Goal: Task Accomplishment & Management: Manage account settings

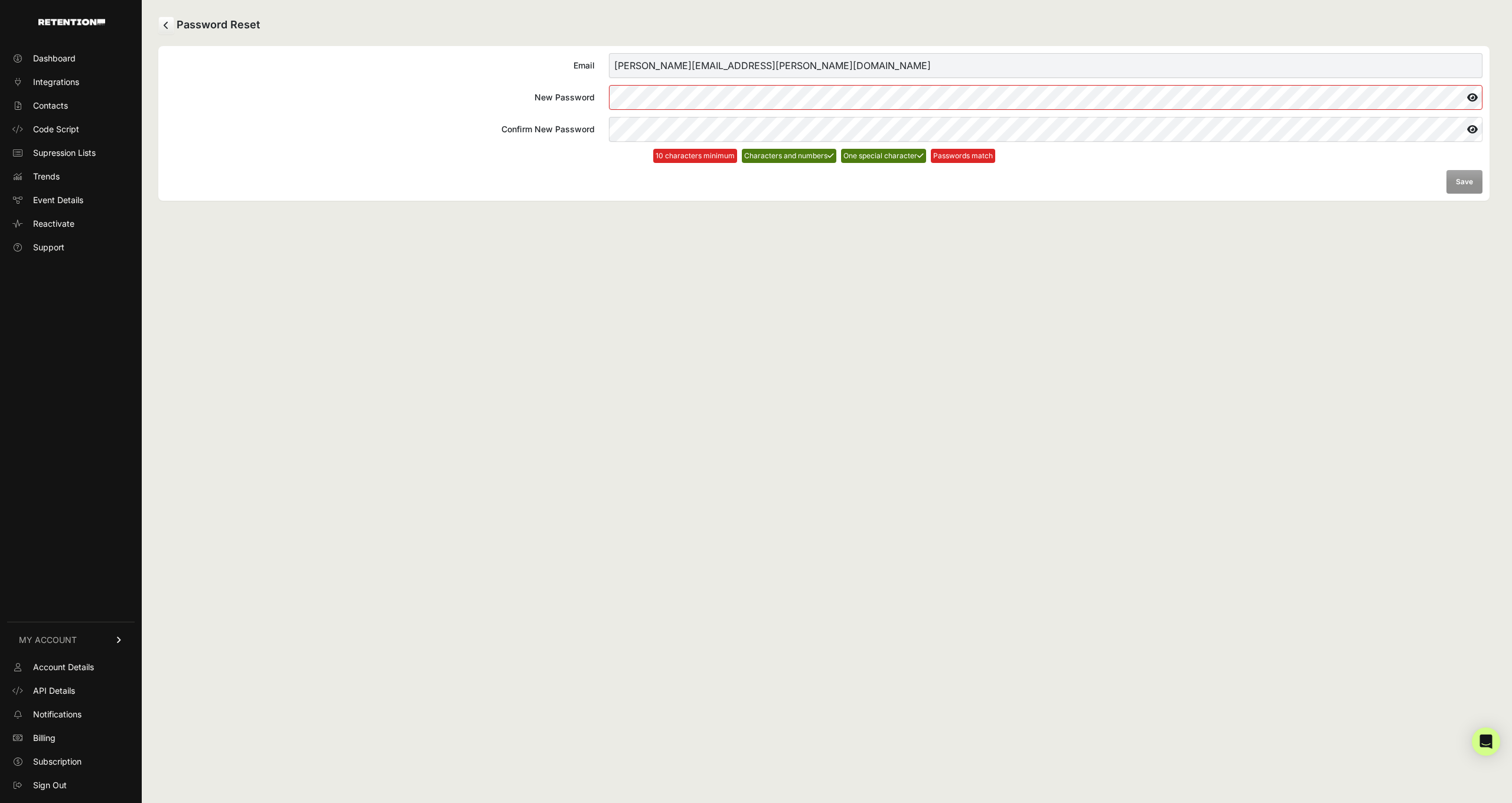
click at [586, 100] on label "New Password" at bounding box center [824, 97] width 1317 height 25
click at [1474, 177] on button "Save" at bounding box center [1464, 182] width 36 height 24
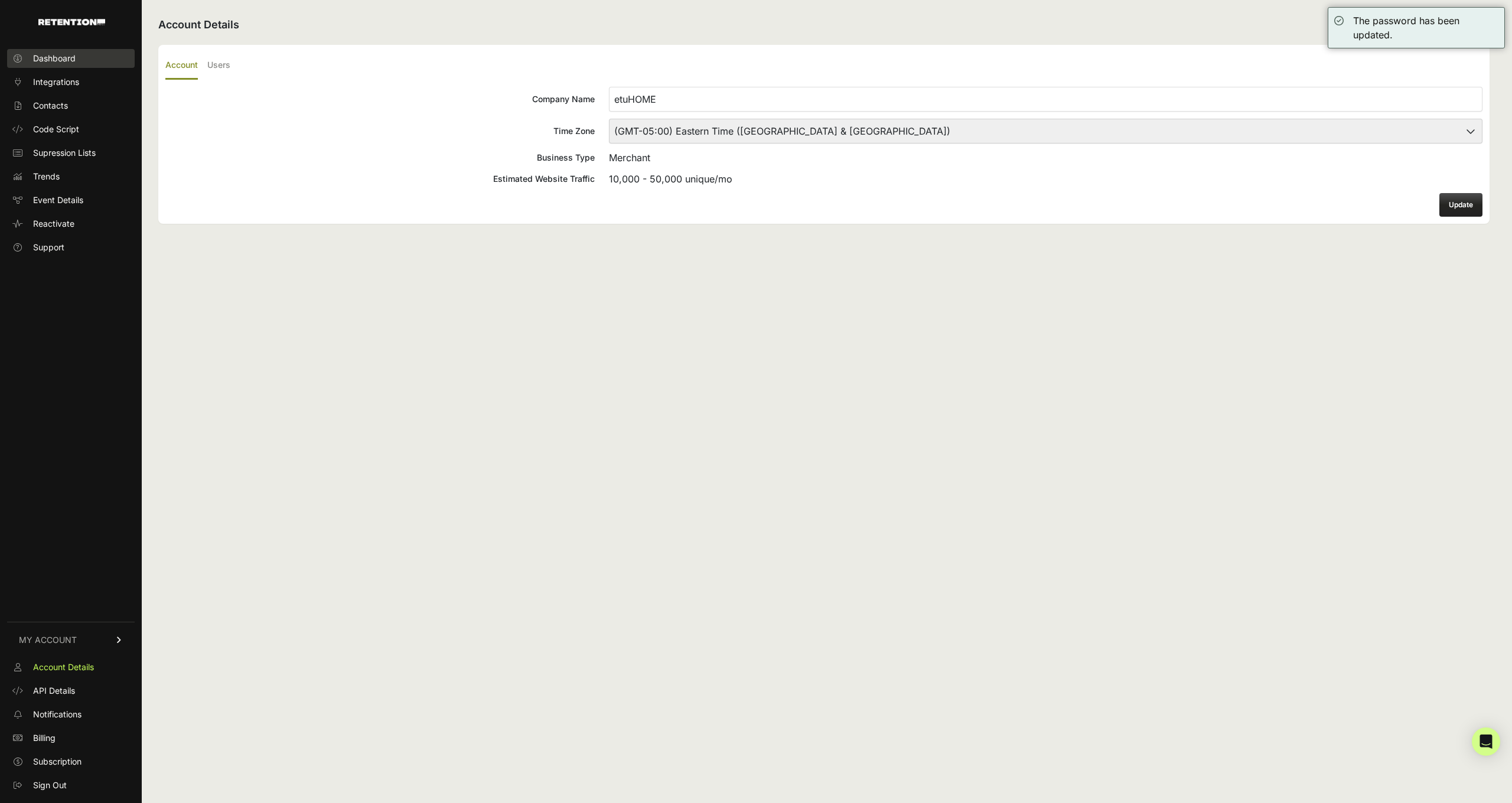
click at [78, 59] on link "Dashboard" at bounding box center [71, 58] width 128 height 19
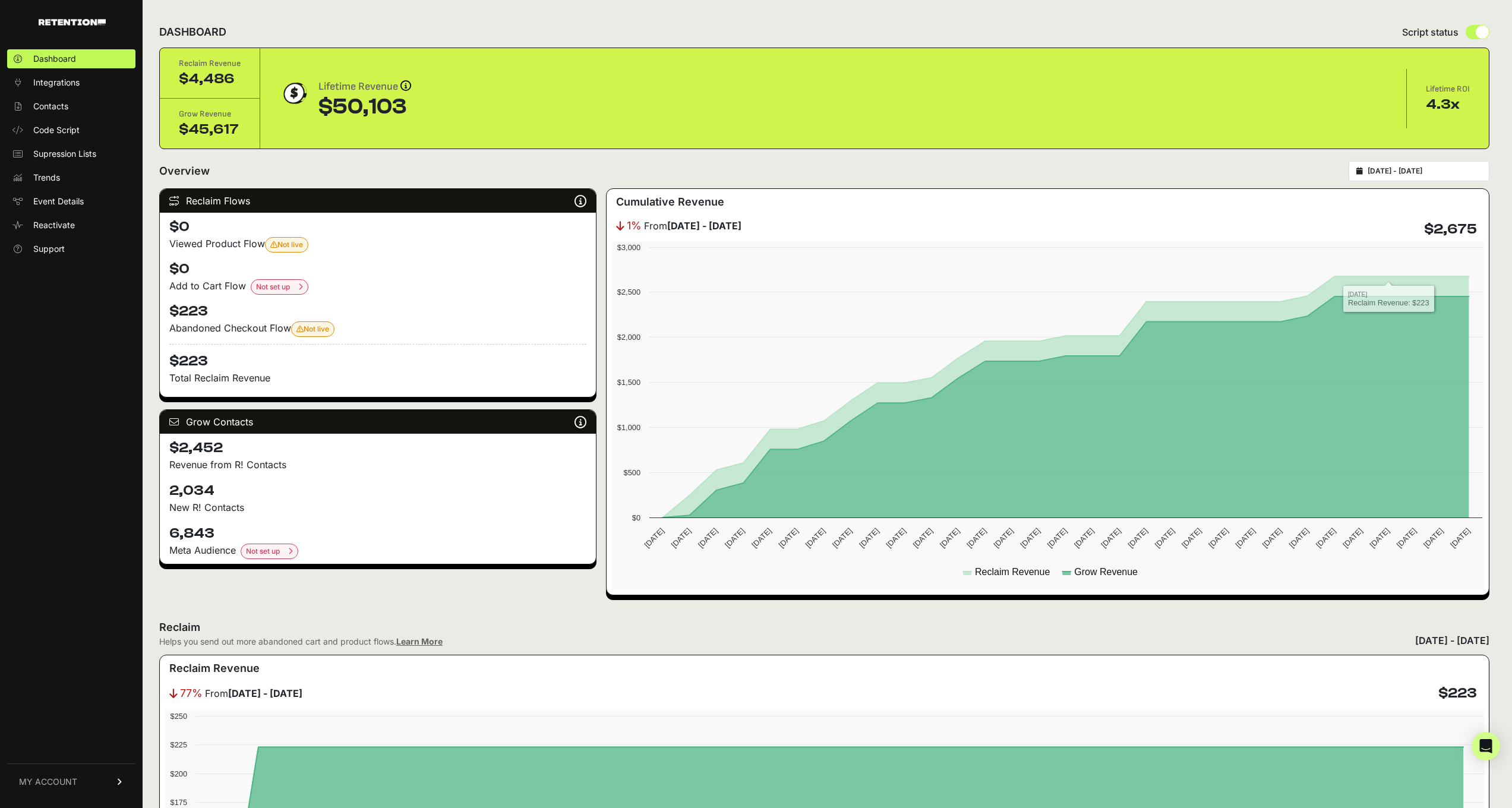
type input "[DATE]"
click at [1413, 167] on input "[DATE] - [DATE]" at bounding box center [1425, 171] width 114 height 9
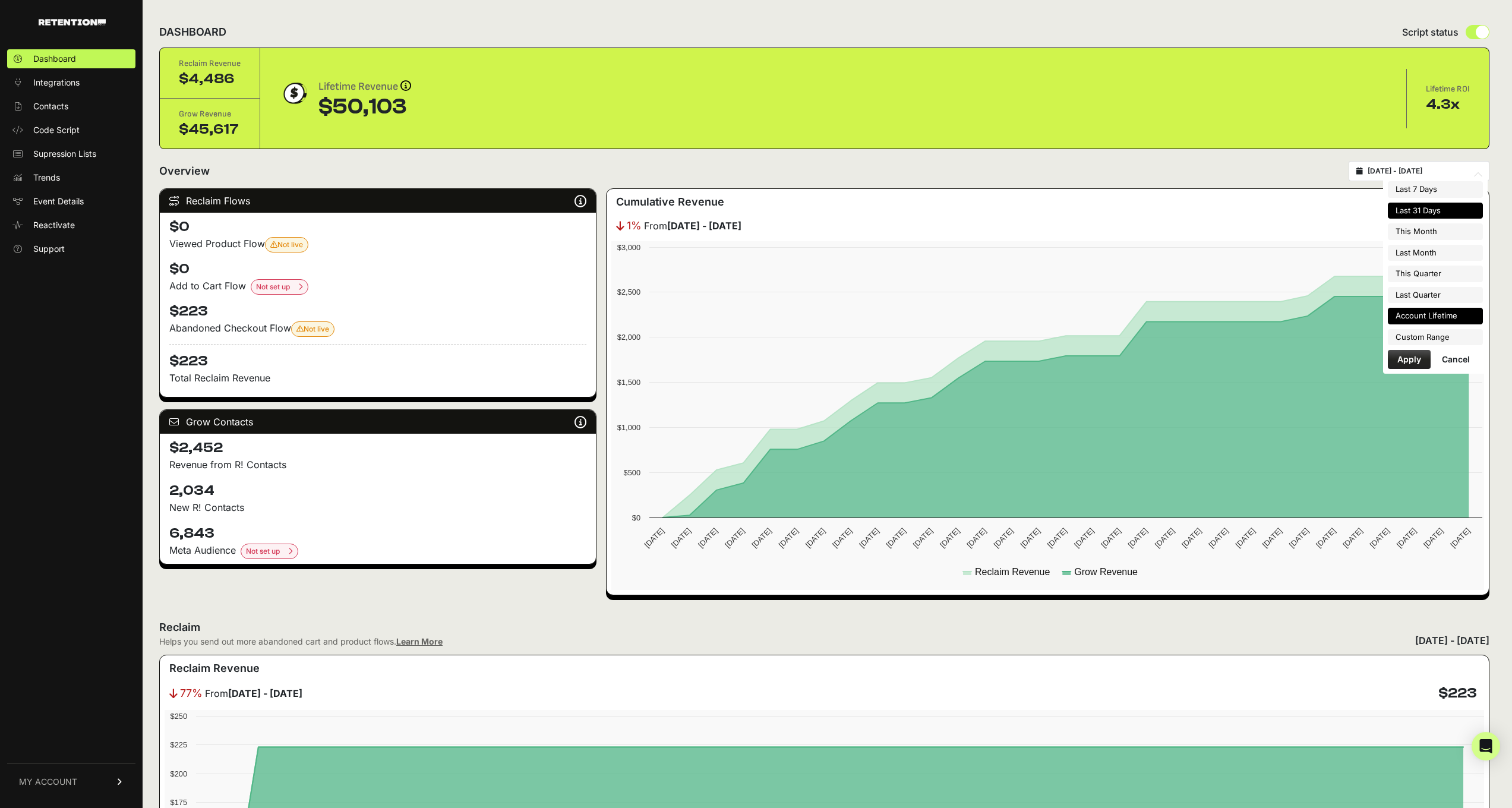
type input "[DATE]"
click at [1435, 330] on li "Custom Range" at bounding box center [1435, 337] width 95 height 17
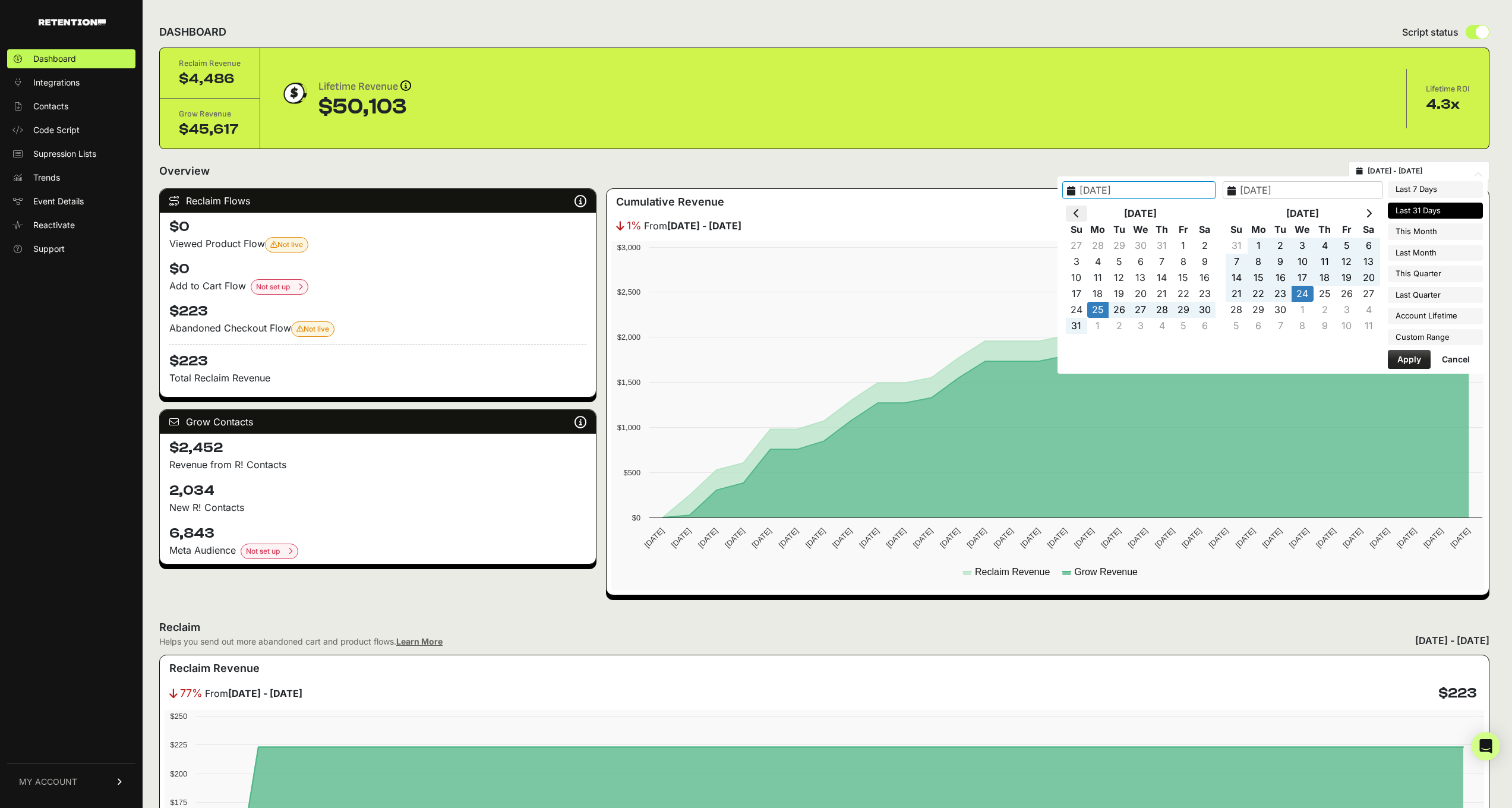
click at [1082, 215] on th at bounding box center [1076, 213] width 21 height 16
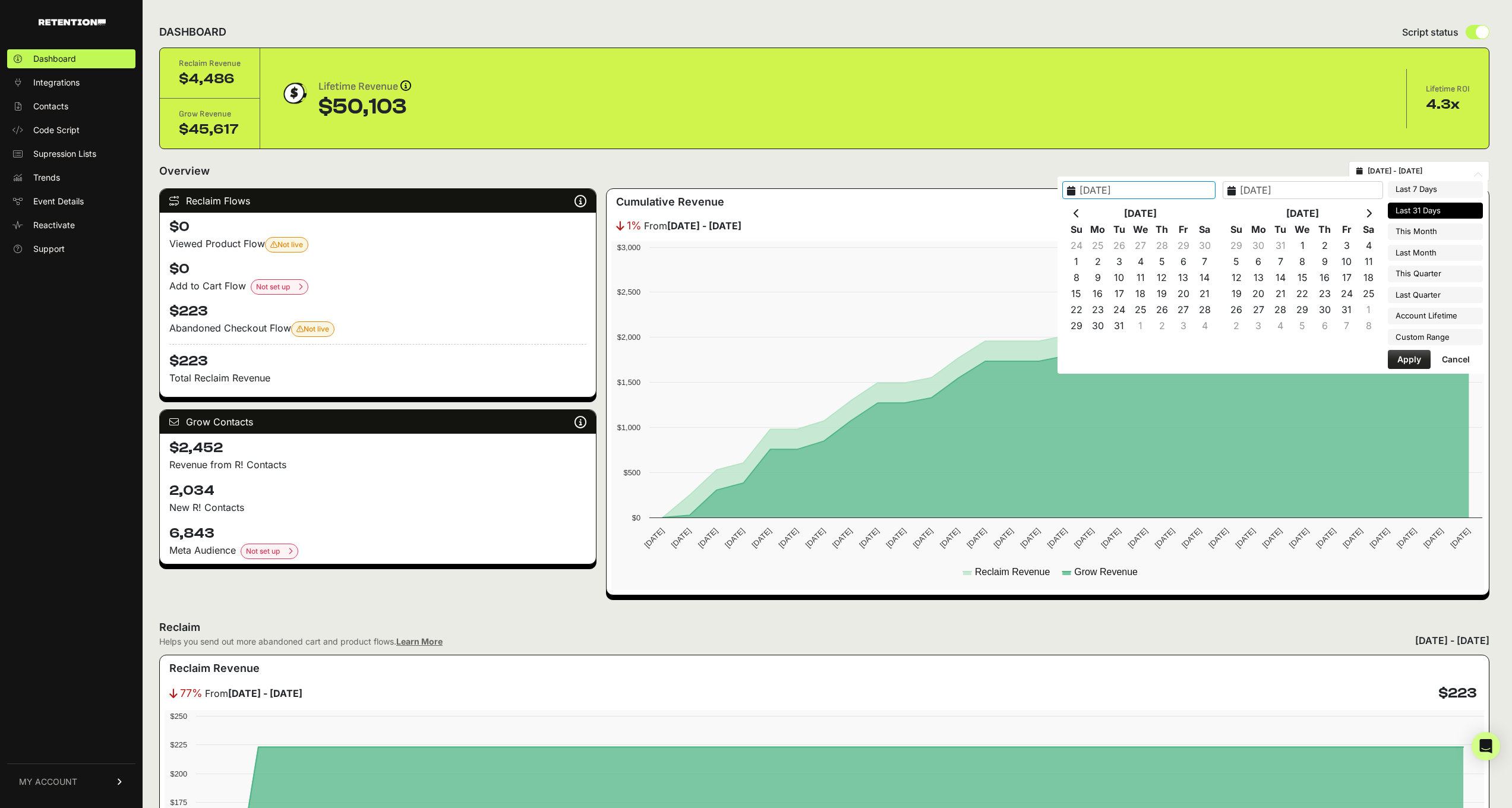
click at [1082, 215] on th at bounding box center [1076, 213] width 21 height 16
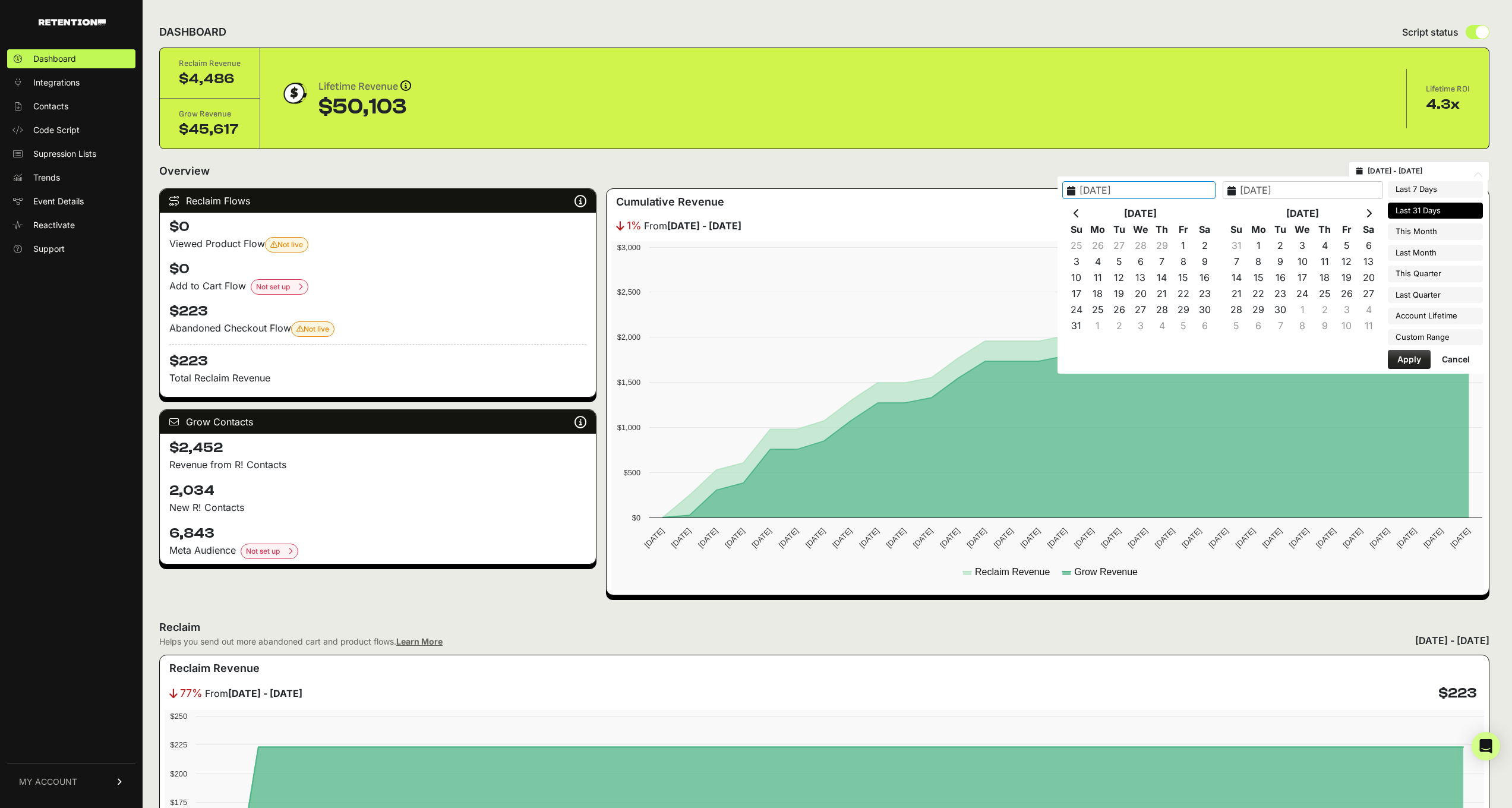
click at [1082, 215] on th at bounding box center [1076, 213] width 21 height 16
type input "[DATE]"
type input "2024-01-02"
click at [1305, 193] on input "2024-01-02" at bounding box center [1302, 189] width 161 height 17
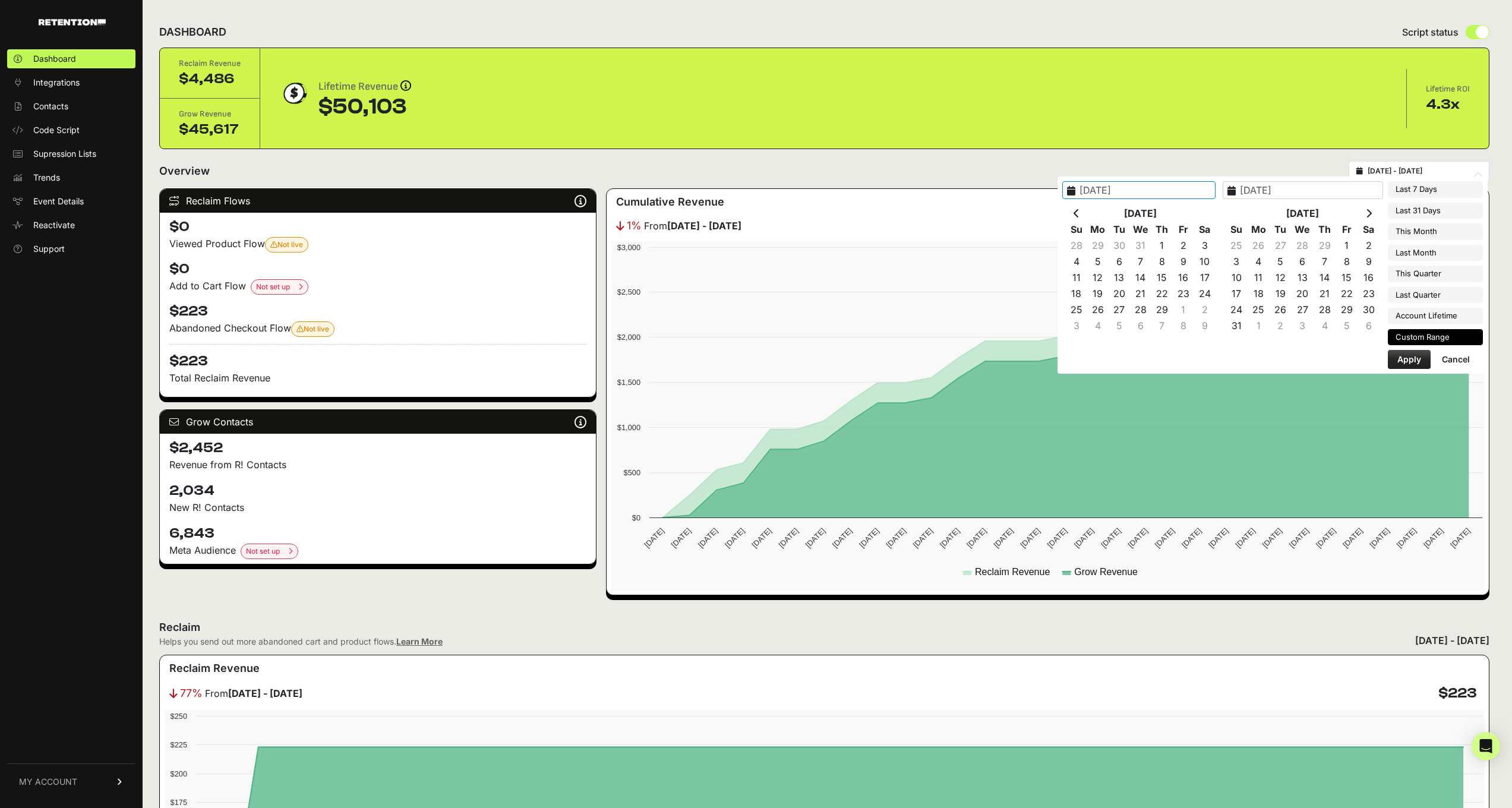
click at [1373, 216] on th at bounding box center [1369, 213] width 22 height 16
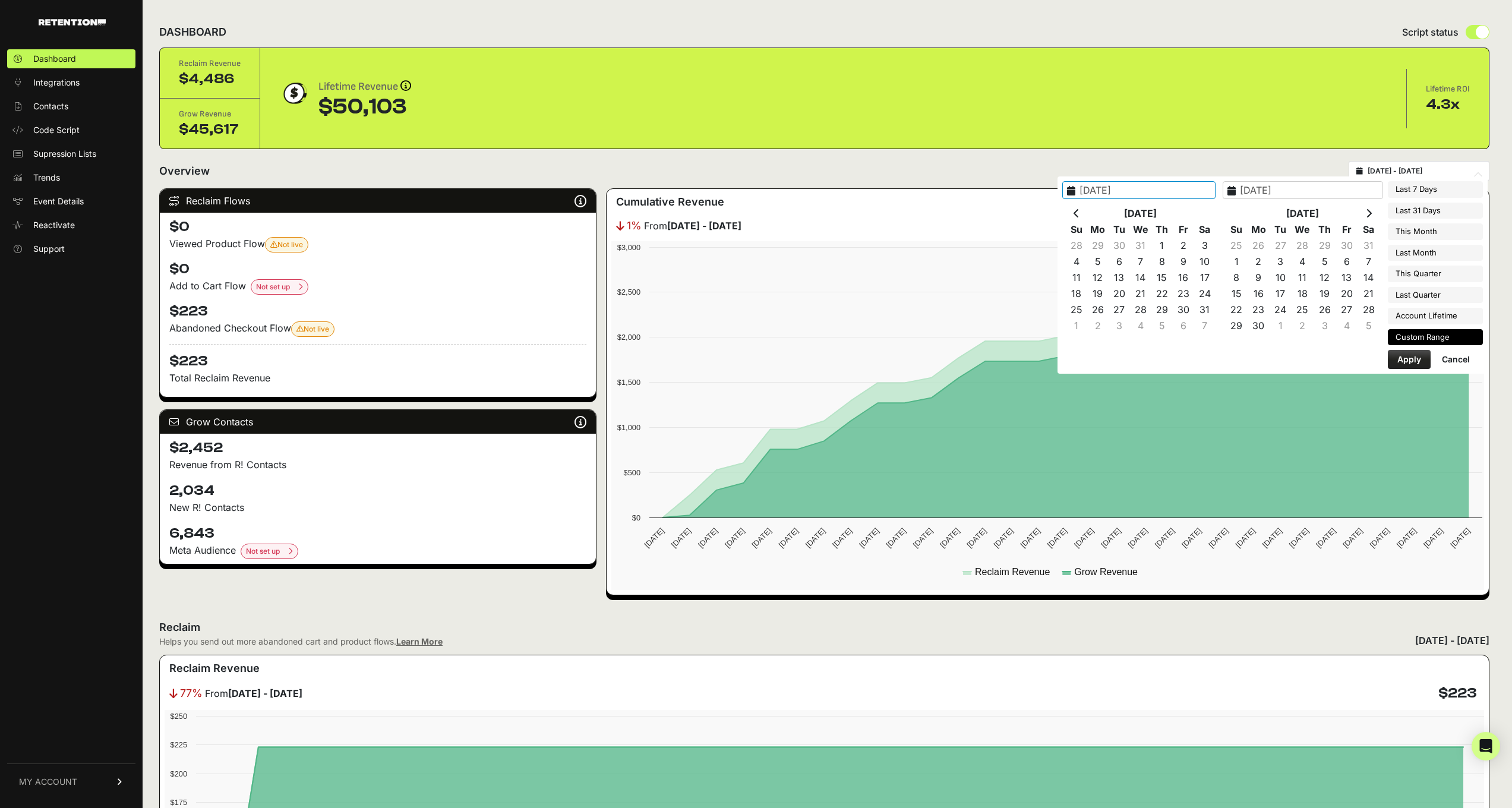
click at [1373, 216] on th at bounding box center [1369, 213] width 22 height 16
click at [1372, 216] on th at bounding box center [1369, 213] width 22 height 16
type input "2024-12-31"
click at [1125, 191] on input "2024-12-31" at bounding box center [1139, 189] width 153 height 17
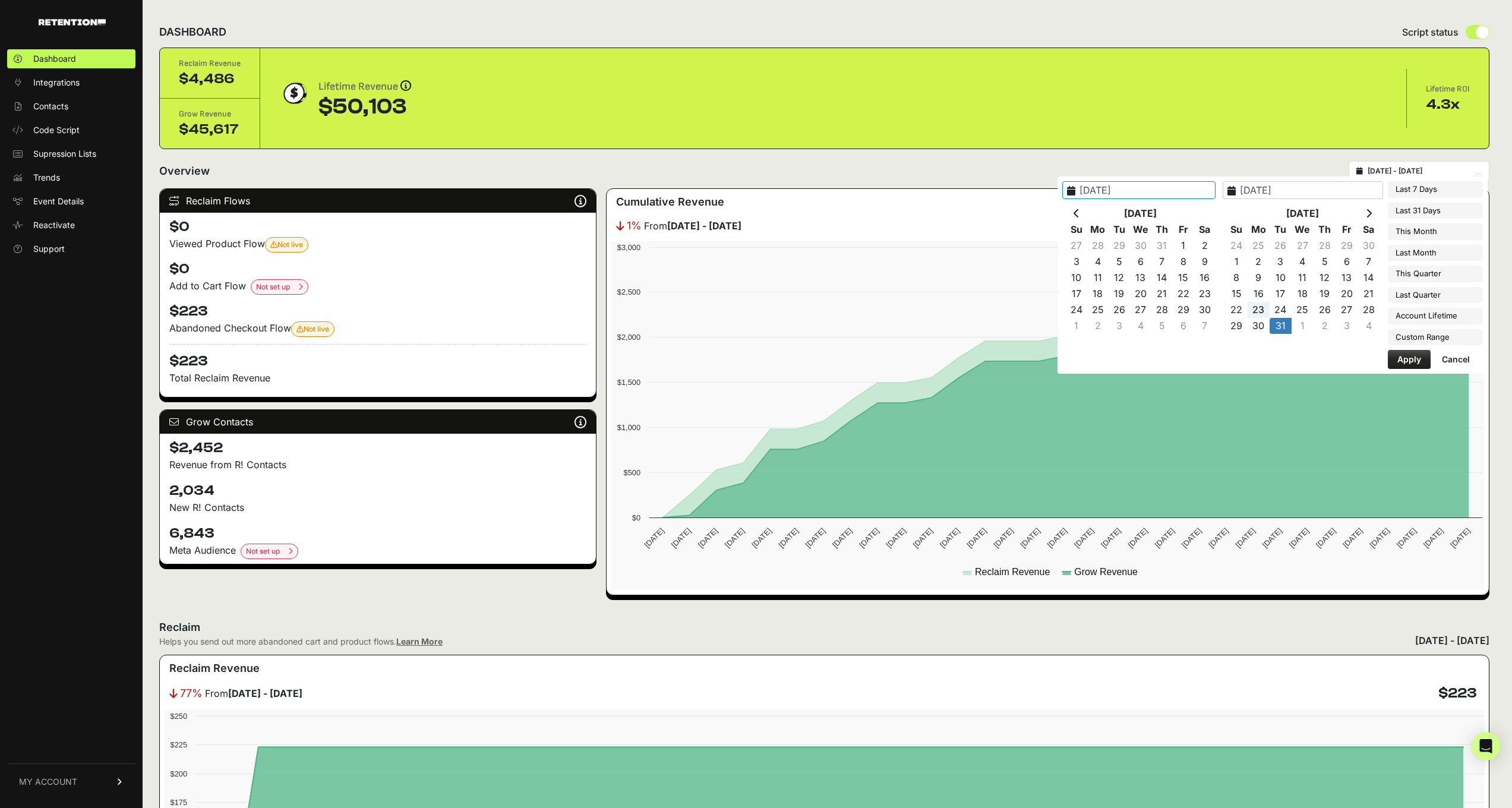
drag, startPoint x: 1143, startPoint y: 188, endPoint x: 1107, endPoint y: 188, distance: 36.0
click at [1072, 193] on div "2024-12-31" at bounding box center [1143, 189] width 161 height 17
type input "2024-12-31"
click at [1076, 212] on icon at bounding box center [1076, 213] width 6 height 9
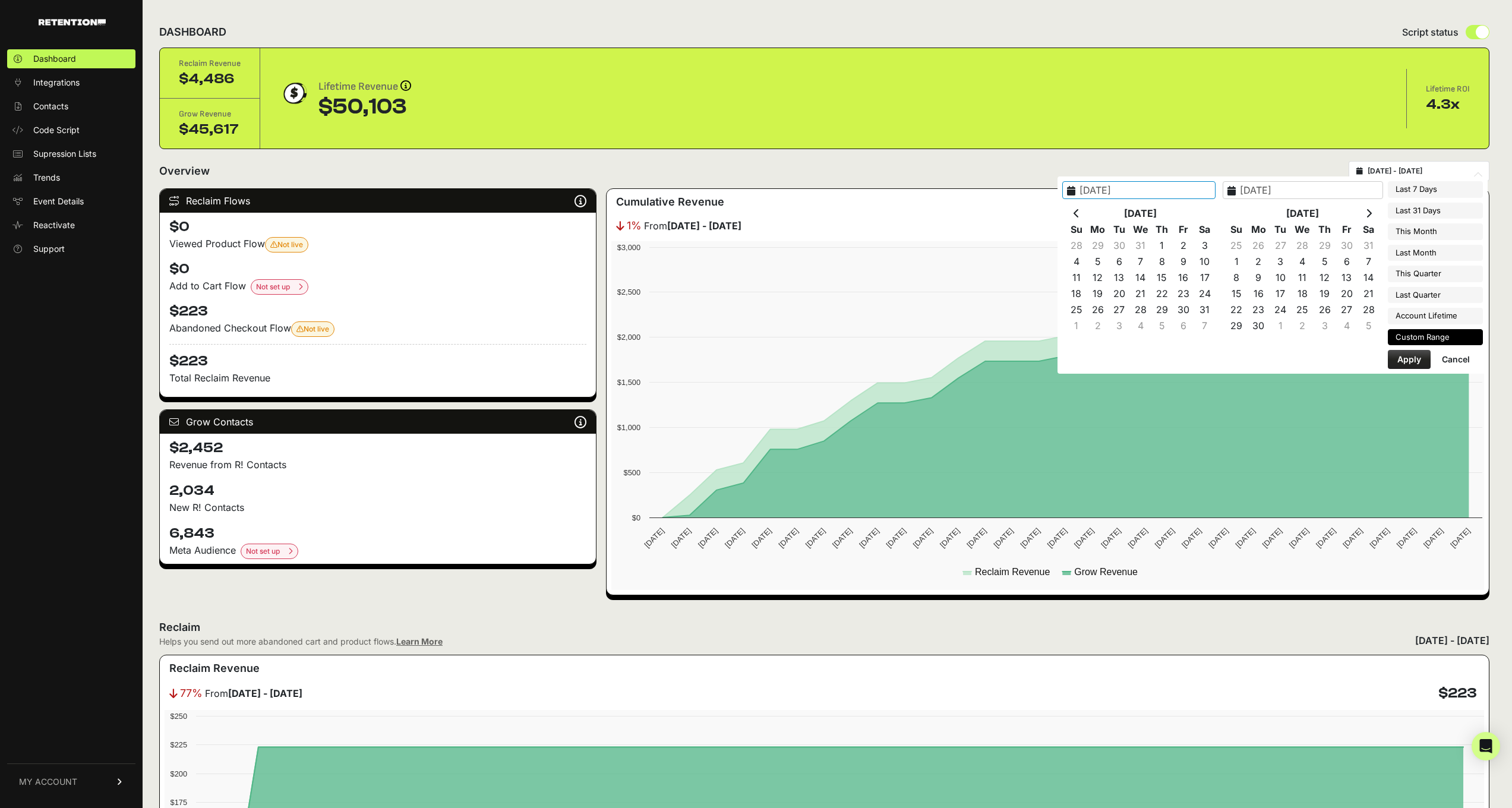
click at [1076, 212] on icon at bounding box center [1076, 213] width 6 height 9
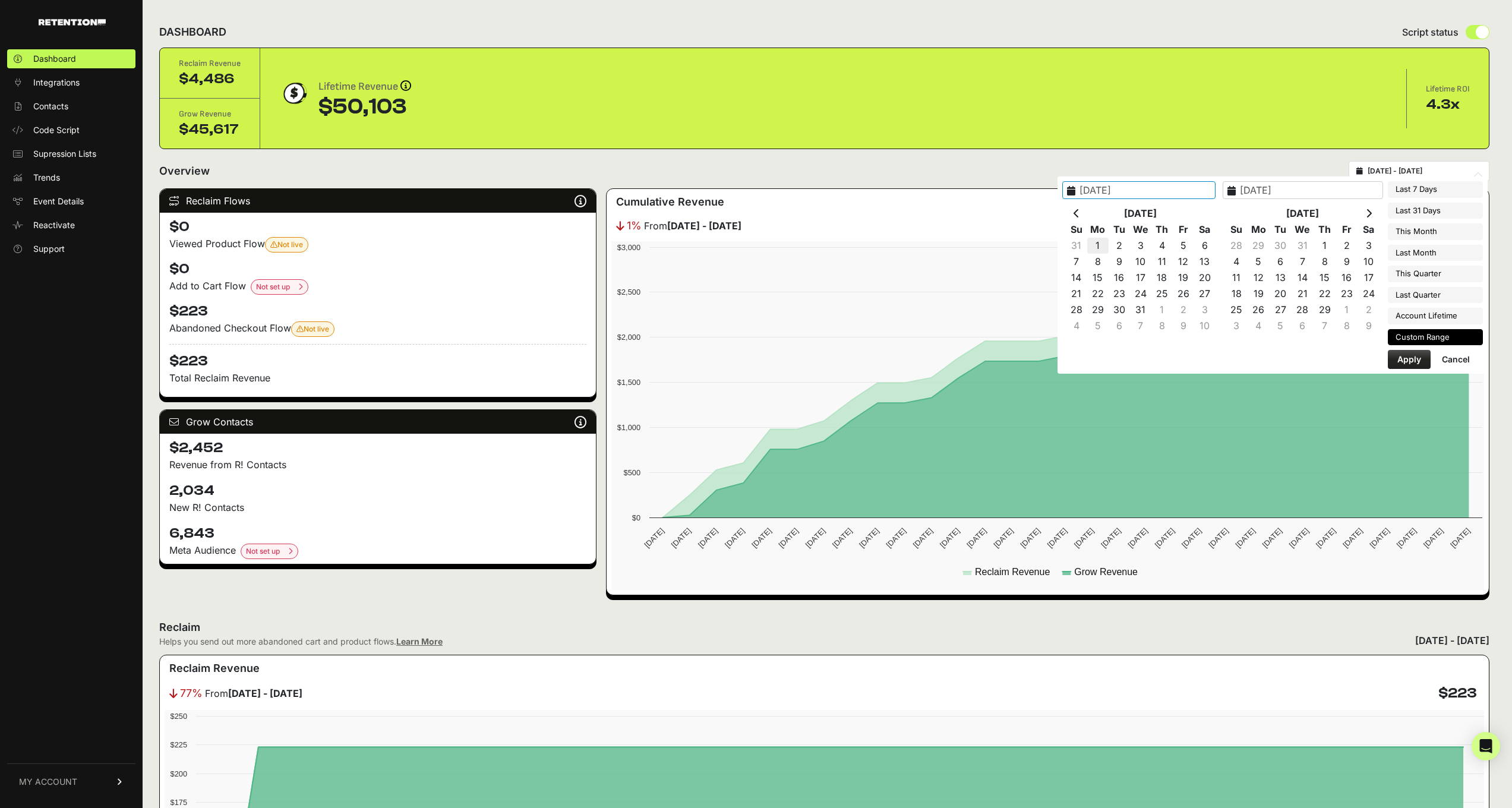
type input "2024-01-01"
click at [1291, 191] on input "2024-01-01" at bounding box center [1302, 189] width 161 height 17
click at [1365, 211] on th at bounding box center [1369, 213] width 22 height 16
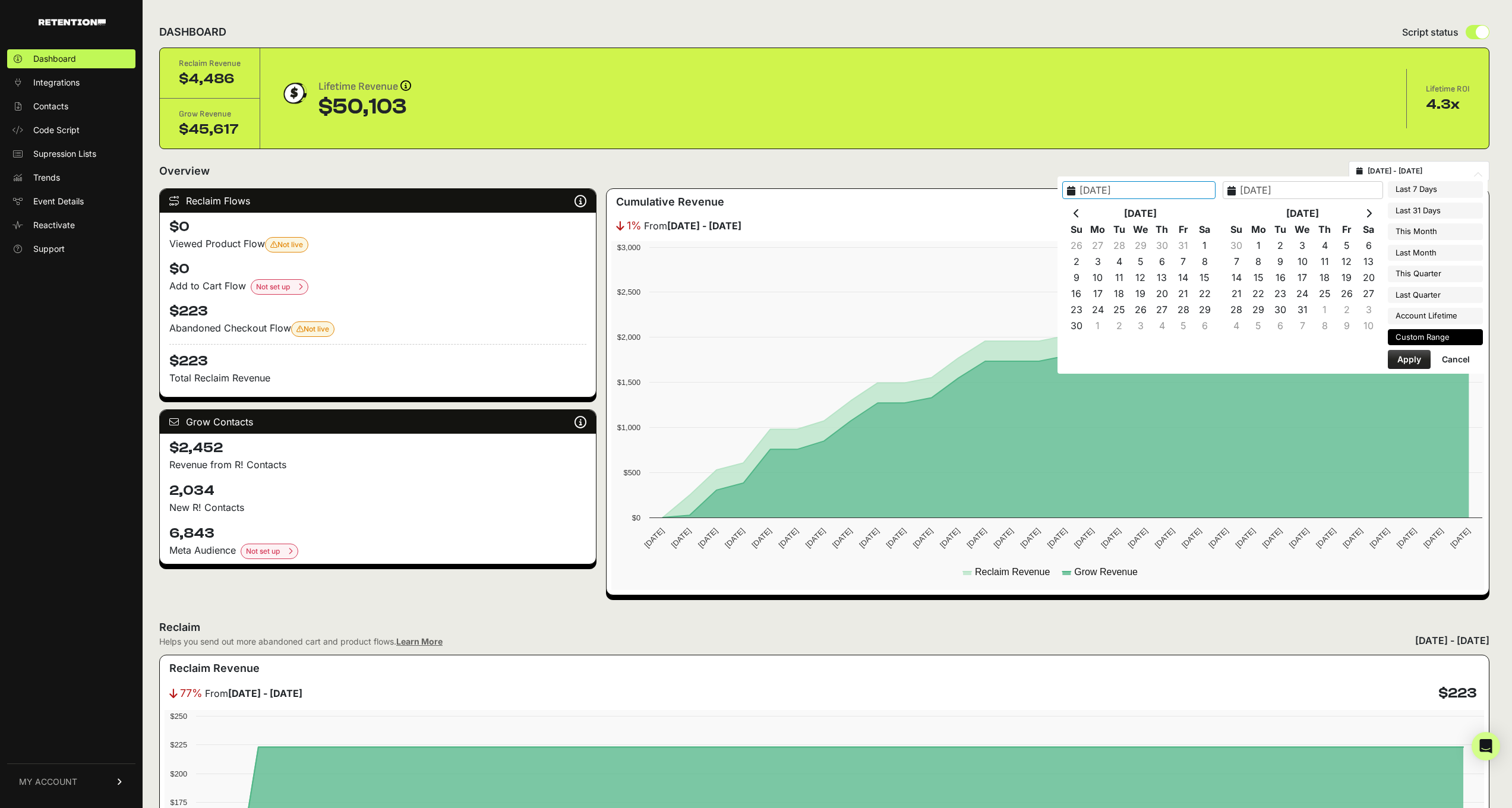
click at [1365, 211] on th at bounding box center [1369, 213] width 22 height 16
click at [1363, 211] on th at bounding box center [1369, 213] width 22 height 16
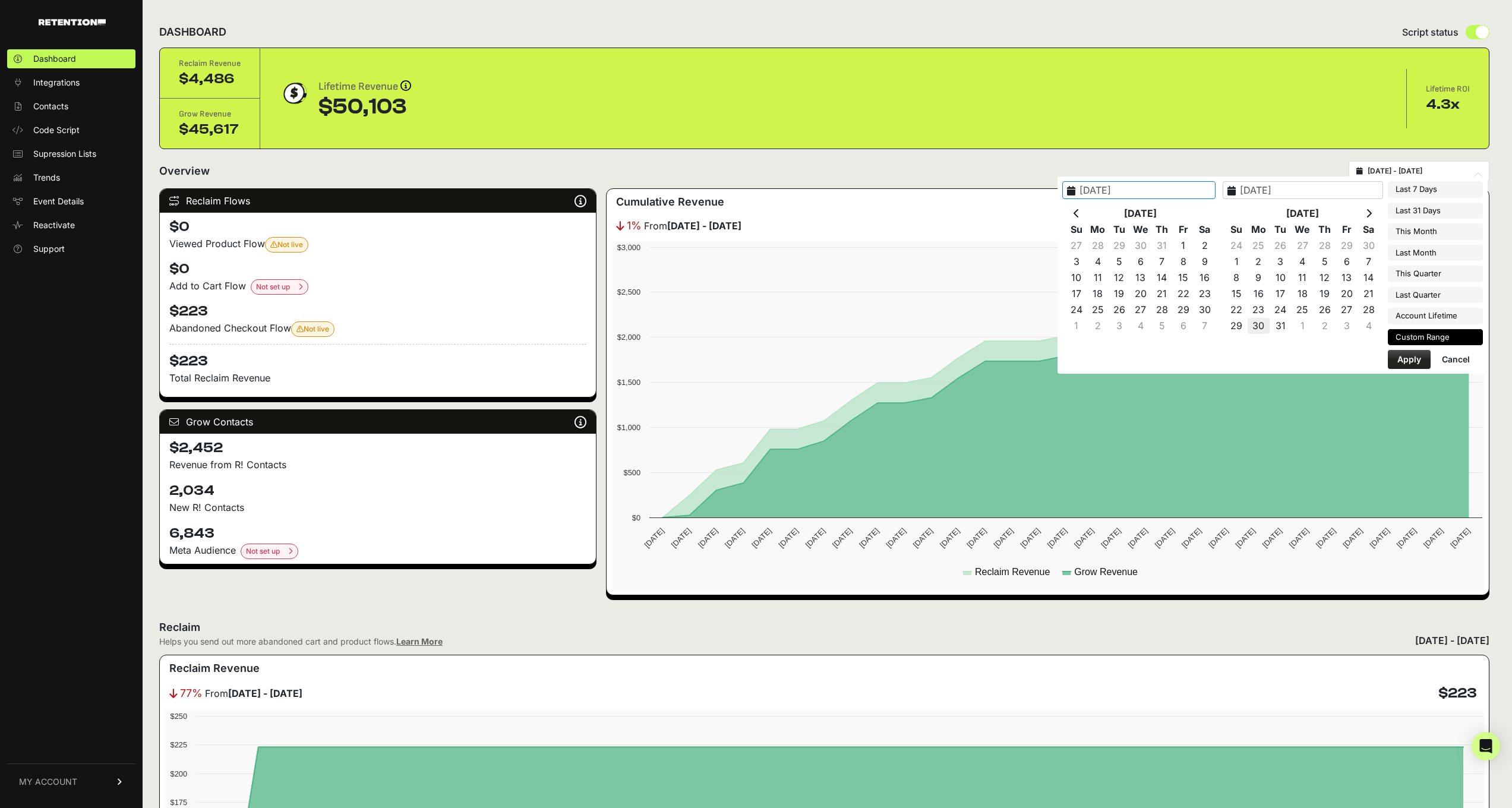
type input "2024-12-31"
type input "2024-10-31"
click at [1122, 186] on input "2024-12-31" at bounding box center [1139, 189] width 153 height 17
click at [1119, 191] on input "2024-12-31" at bounding box center [1139, 189] width 153 height 17
click at [1200, 196] on input "2024-1-31" at bounding box center [1139, 189] width 153 height 17
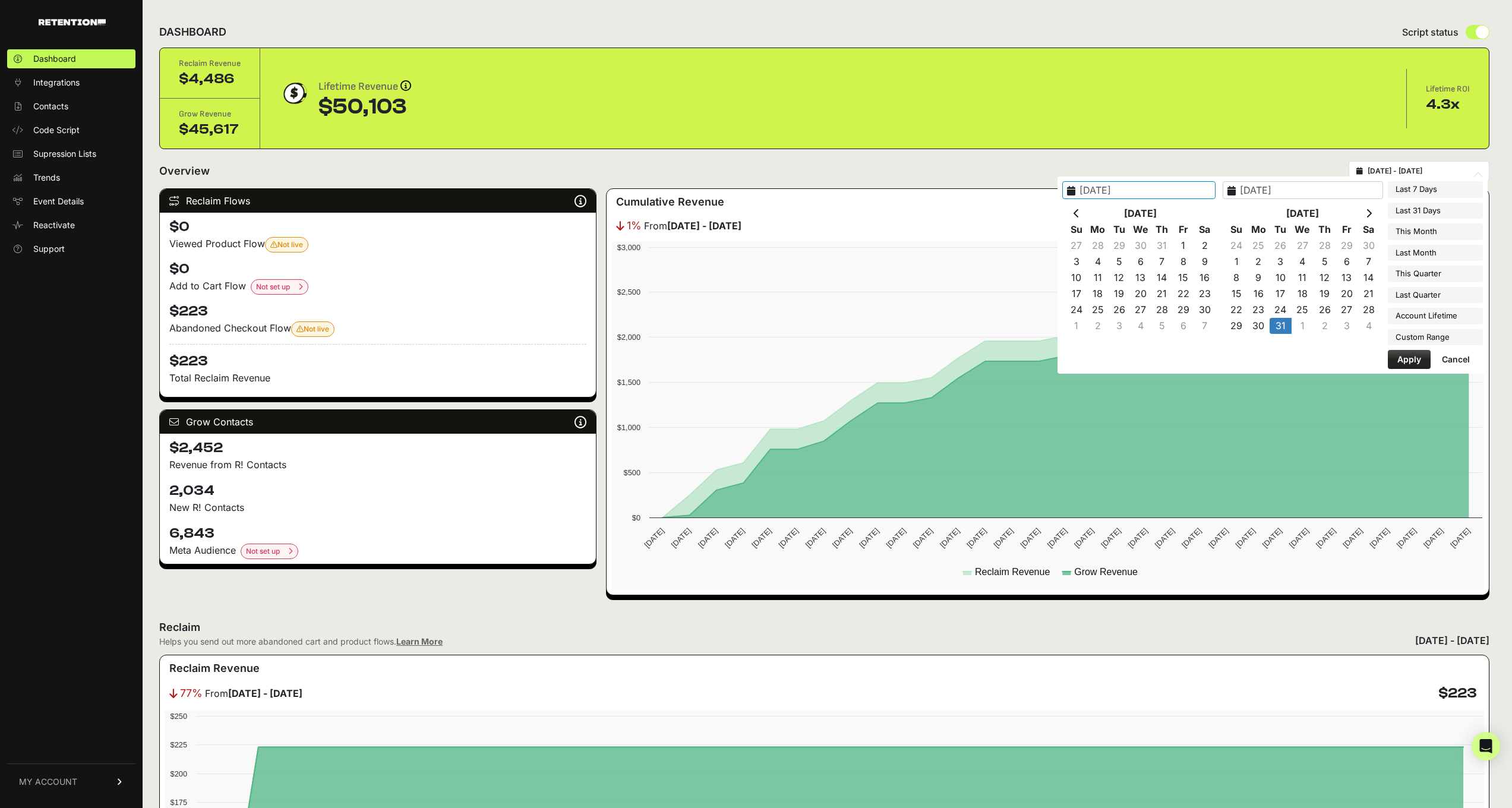
type input "2024-01-01"
click at [1292, 186] on input "2024-10-31" at bounding box center [1302, 189] width 161 height 17
click at [1275, 190] on input "2024-10-31" at bounding box center [1302, 189] width 161 height 17
click at [1306, 188] on input "2024-12-31" at bounding box center [1302, 189] width 161 height 17
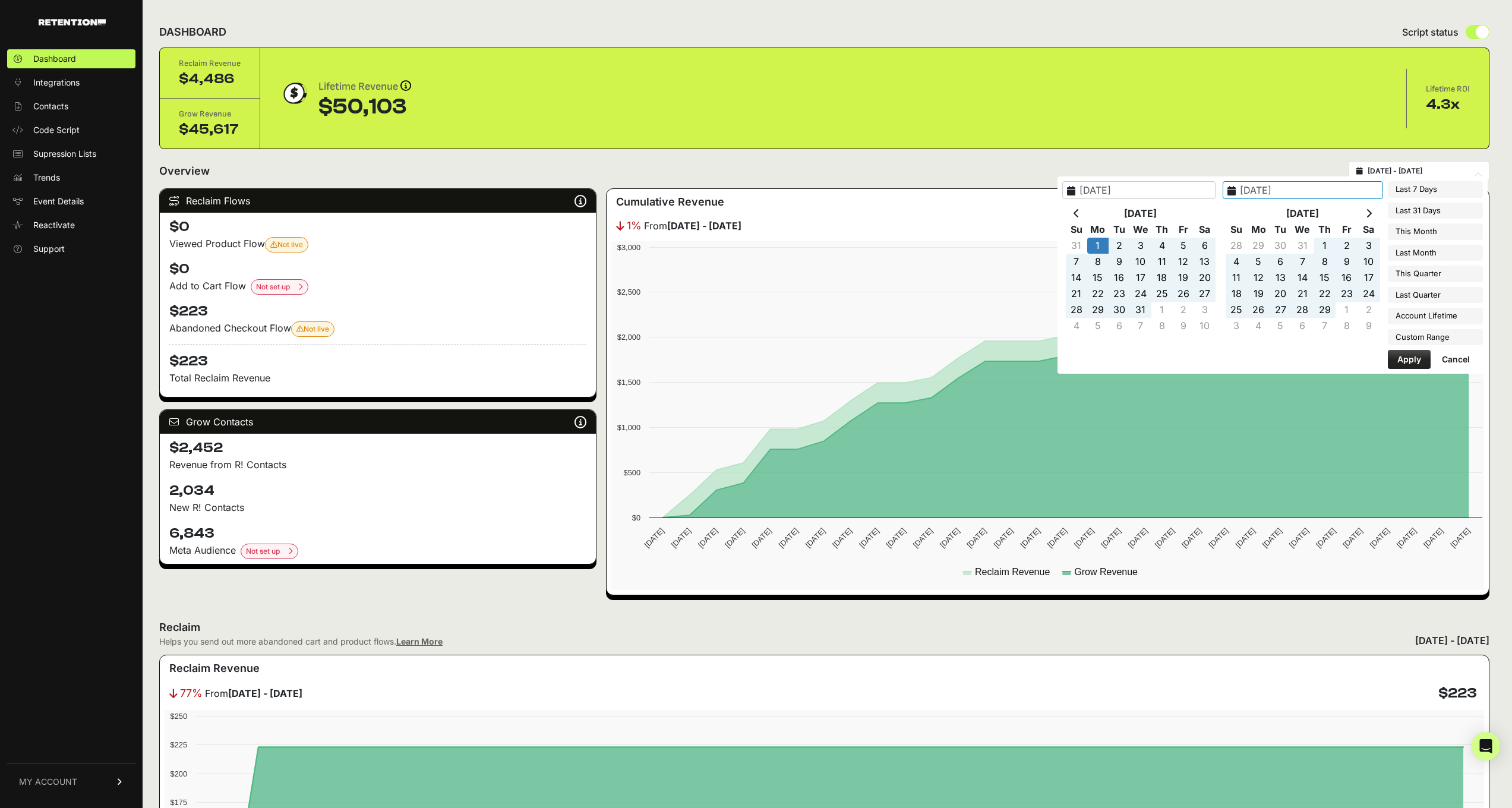
type input "2024-12-31"
click at [1424, 360] on button "Apply" at bounding box center [1409, 359] width 43 height 19
type input "2024-01-01 - 2024-12-31"
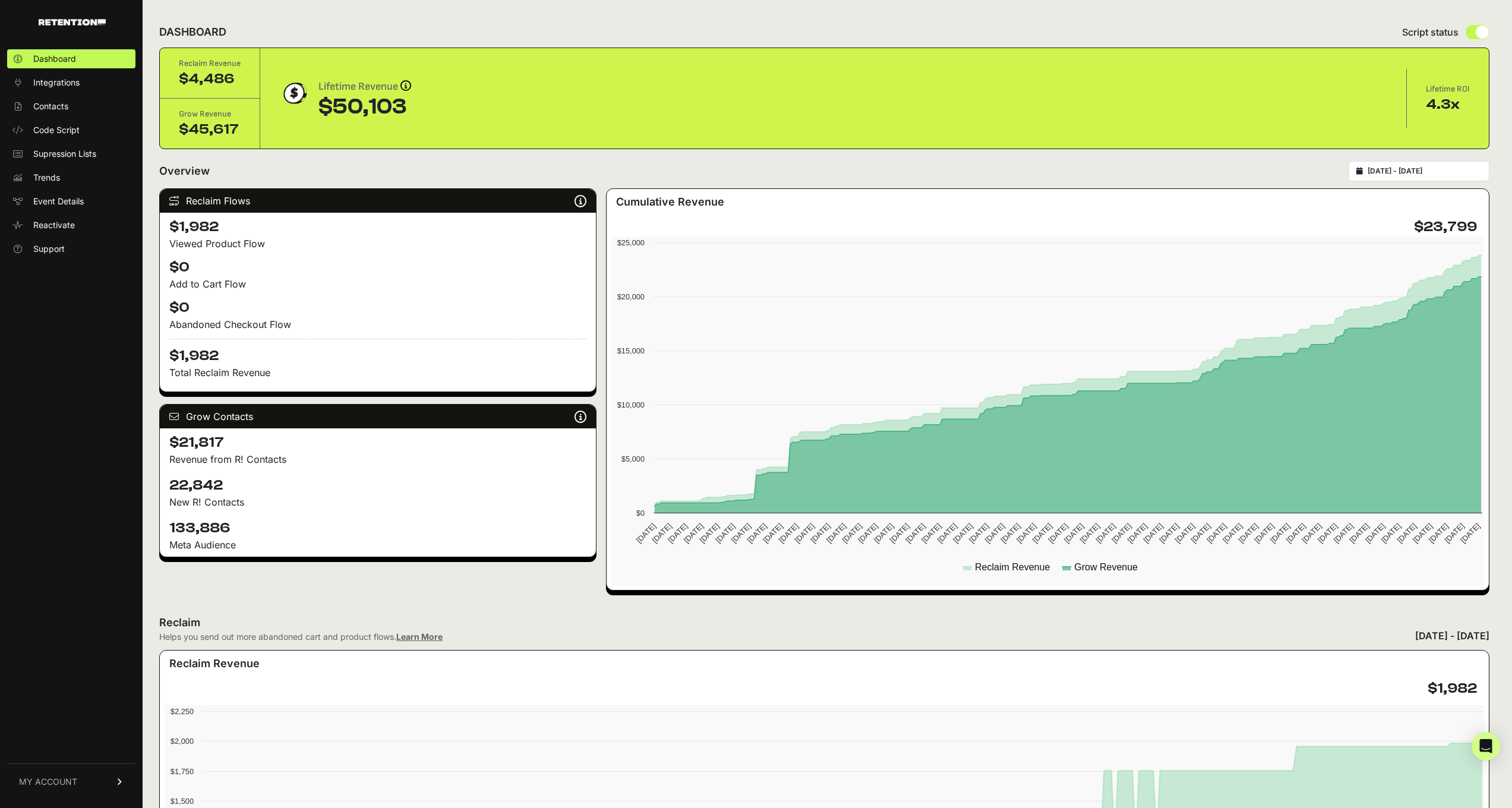
click at [1415, 174] on input "2024-01-01 - 2024-12-31" at bounding box center [1425, 171] width 114 height 9
type input "2024-01-01"
type input "2024-12-31"
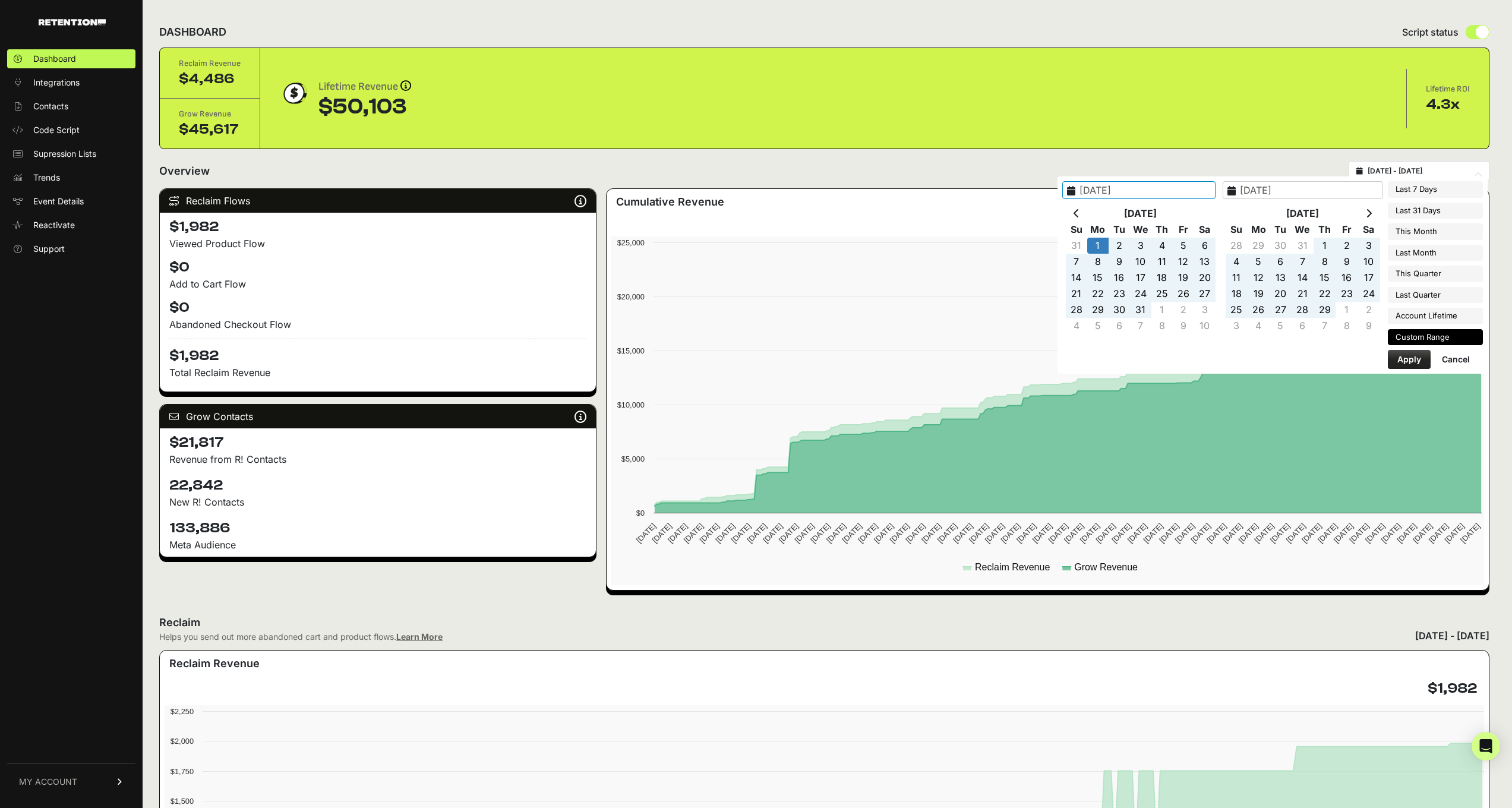
type input "2025-09-18"
type input "[DATE]"
type input "2024-01-01"
type input "2024-12-31"
click at [1364, 211] on th at bounding box center [1369, 213] width 22 height 16
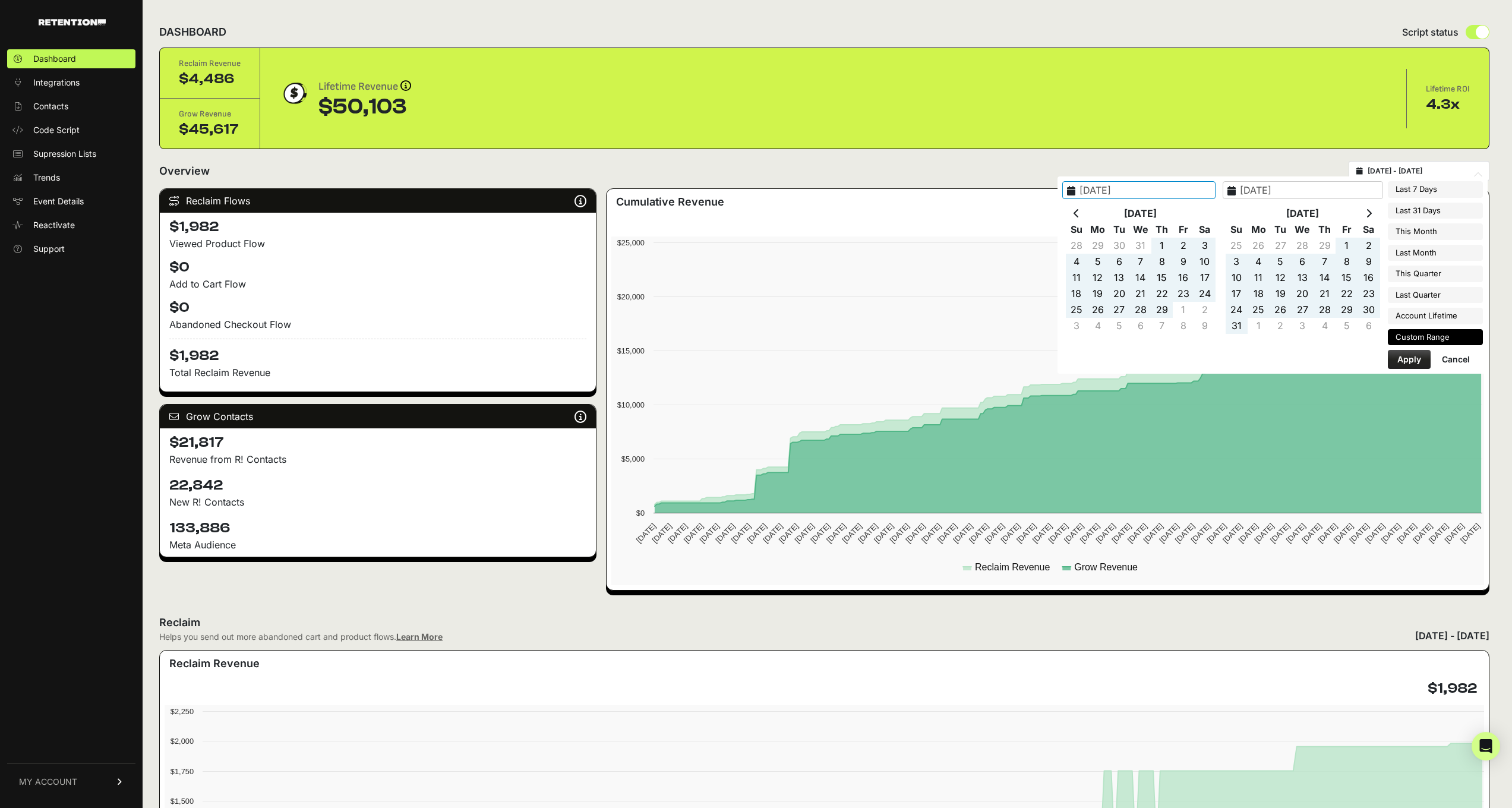
click at [1364, 211] on th at bounding box center [1369, 213] width 22 height 16
click at [1100, 192] on input "2024-01-01" at bounding box center [1139, 189] width 153 height 17
type input "2025-01-01"
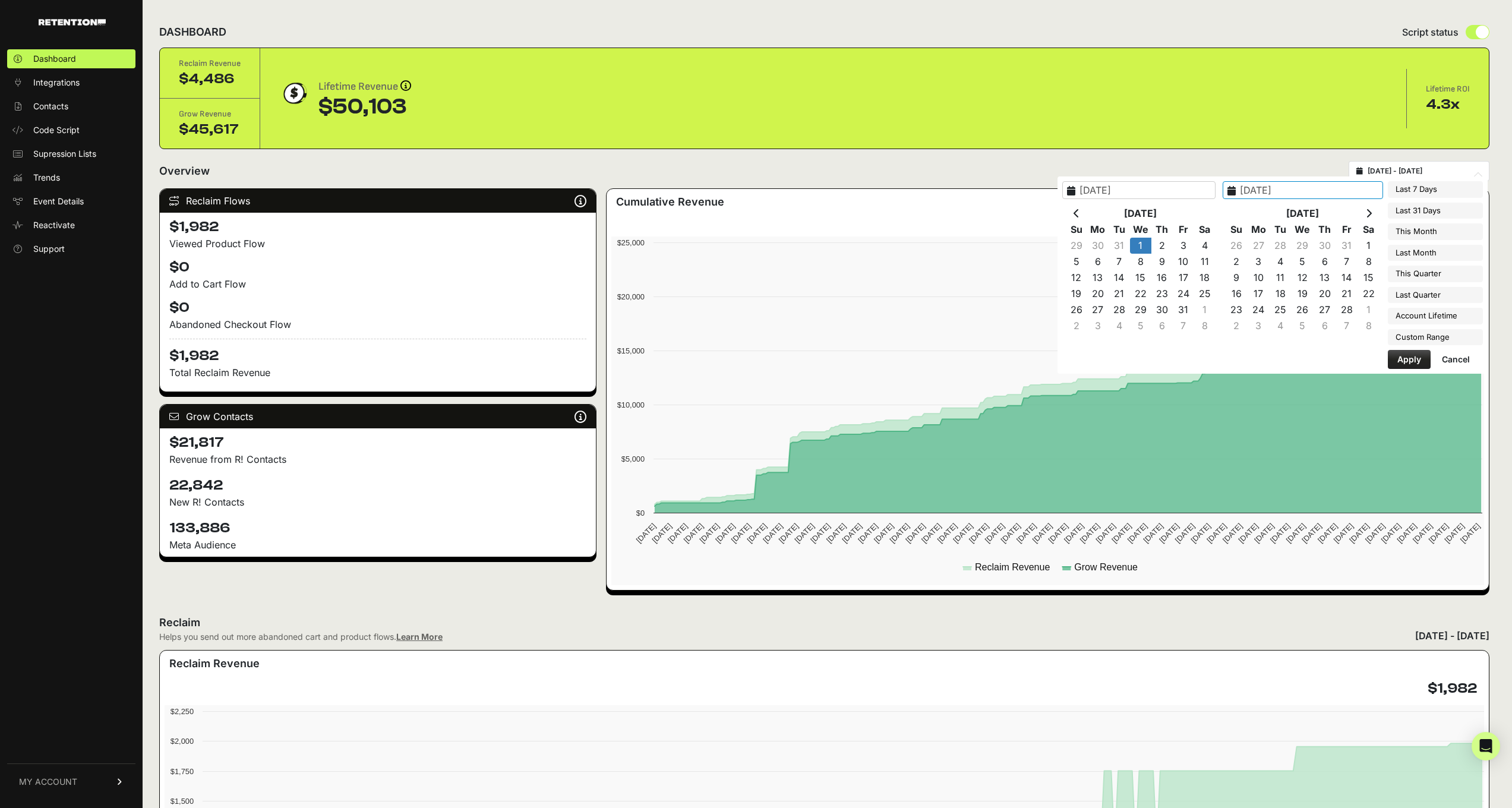
click at [1263, 189] on input "2025-01-01" at bounding box center [1302, 189] width 161 height 17
click at [1277, 190] on input "2025-01-01" at bounding box center [1302, 189] width 161 height 17
click at [1304, 195] on input "2025-09-01" at bounding box center [1302, 189] width 161 height 17
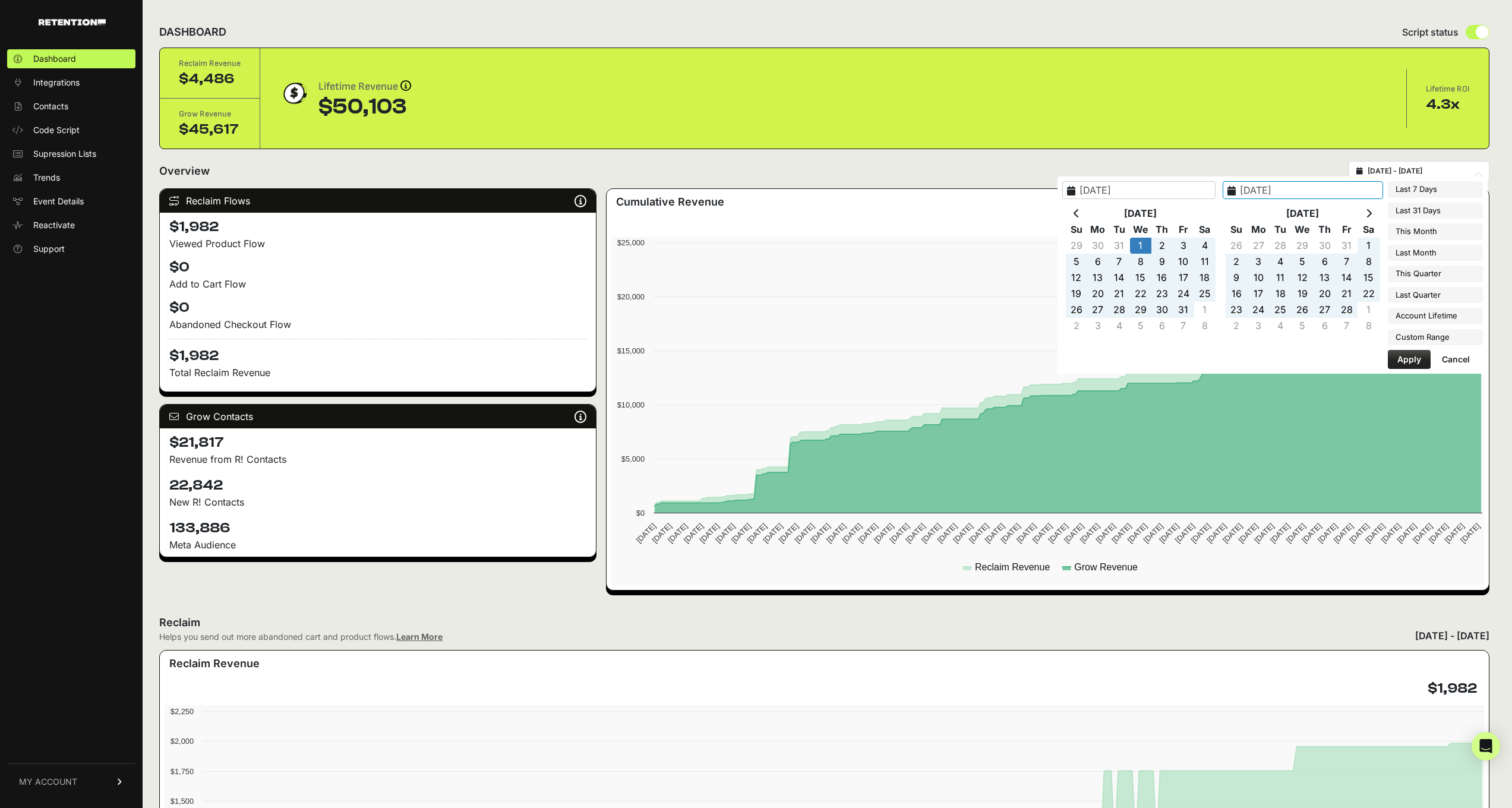
type input "[DATE]"
click at [1406, 354] on button "Apply" at bounding box center [1409, 359] width 43 height 19
type input "2025-01-01 - 2025-09-24"
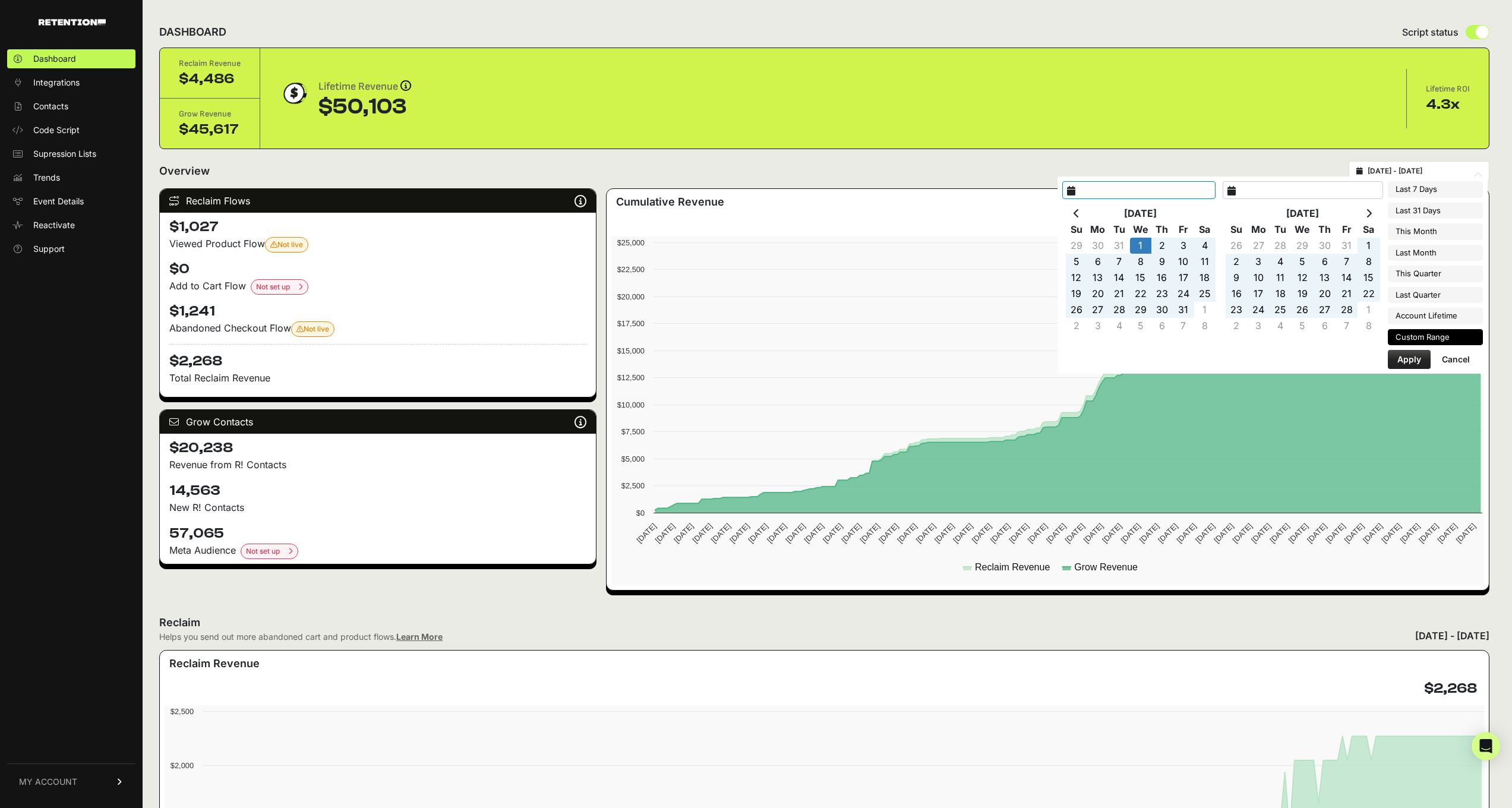
click at [1420, 171] on input "[DATE] - [DATE]" at bounding box center [1425, 171] width 114 height 9
type input "[DATE]"
click at [1101, 193] on input "[DATE]" at bounding box center [1139, 189] width 153 height 17
type input "[DATE]"
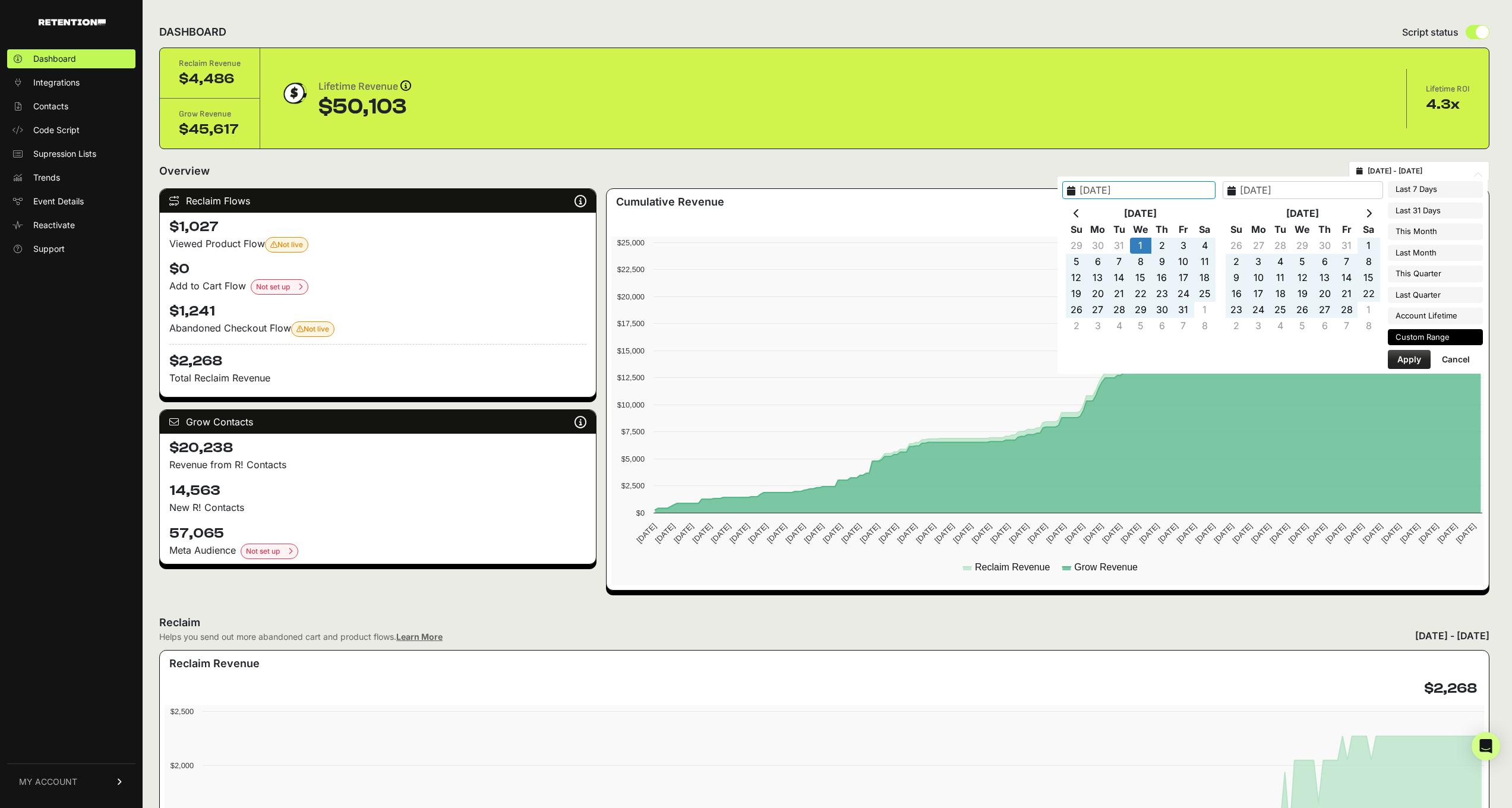
click at [1415, 359] on button "Apply" at bounding box center [1409, 359] width 43 height 19
type input "[DATE] - [DATE]"
